Goal: Information Seeking & Learning: Find contact information

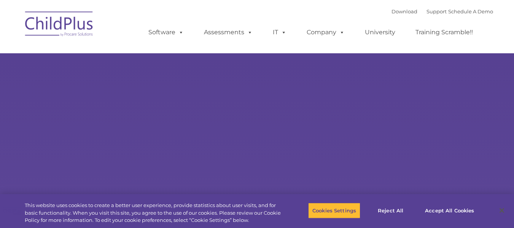
select select "MEDIUM"
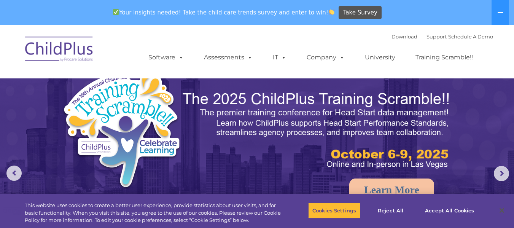
click at [422, 40] on div "Download Support | Schedule A Demo " at bounding box center [442, 36] width 102 height 11
click at [426, 37] on link "Support" at bounding box center [436, 36] width 20 height 6
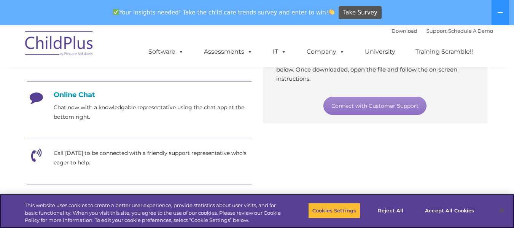
scroll to position [190, 0]
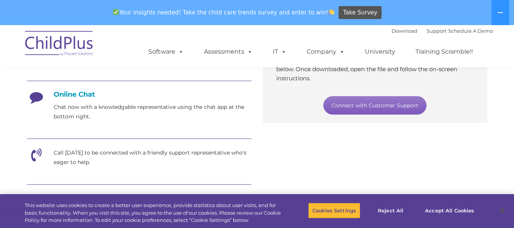
click at [388, 109] on link "Connect with Customer Support" at bounding box center [374, 105] width 103 height 18
